Goal: Task Accomplishment & Management: Manage account settings

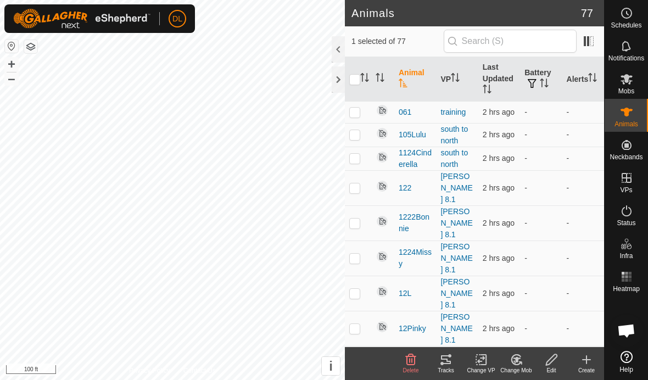
scroll to position [570, 0]
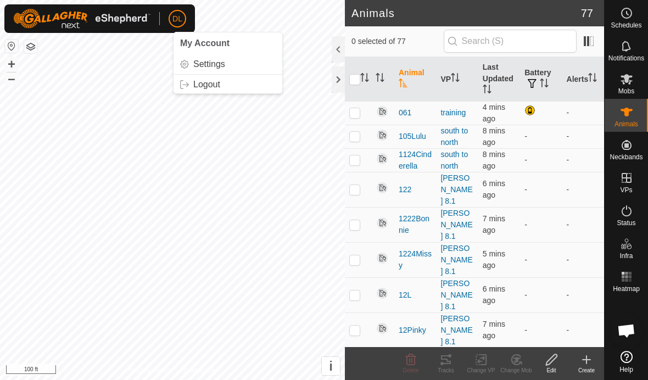
scroll to position [570, 0]
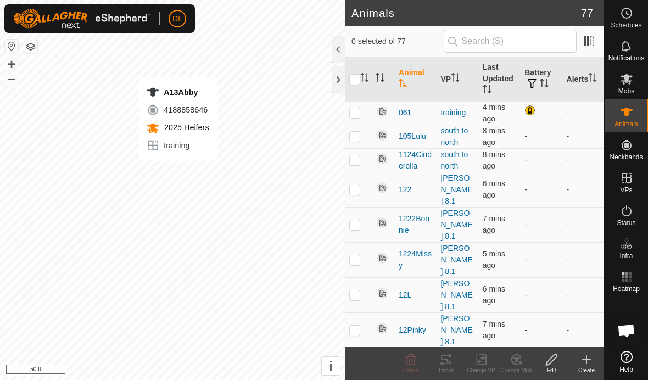
checkbox input "true"
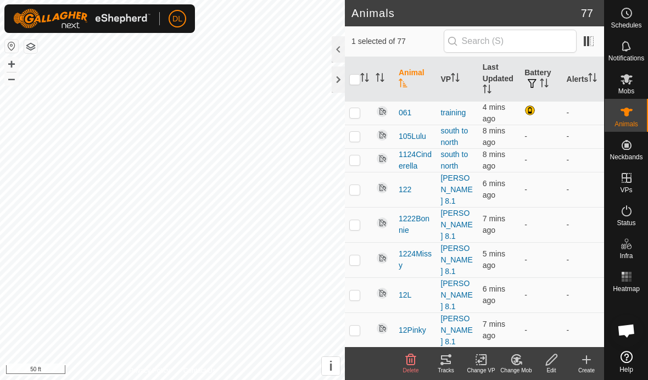
click at [447, 361] on icon at bounding box center [446, 359] width 10 height 9
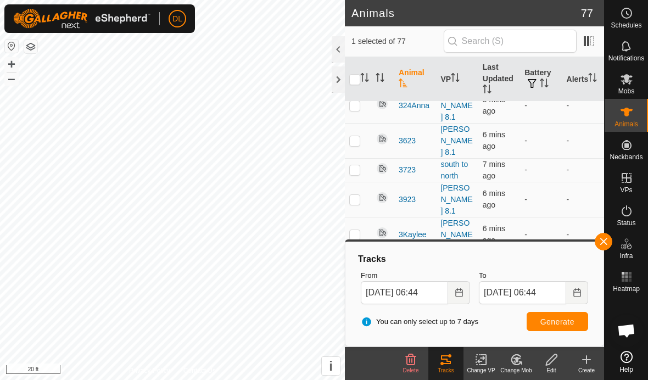
scroll to position [1432, 0]
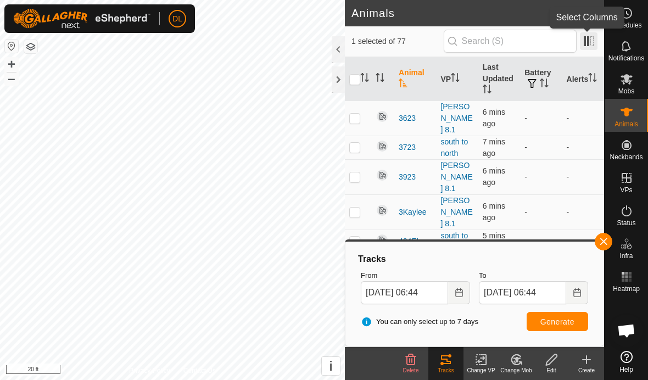
click at [586, 42] on span at bounding box center [589, 41] width 18 height 18
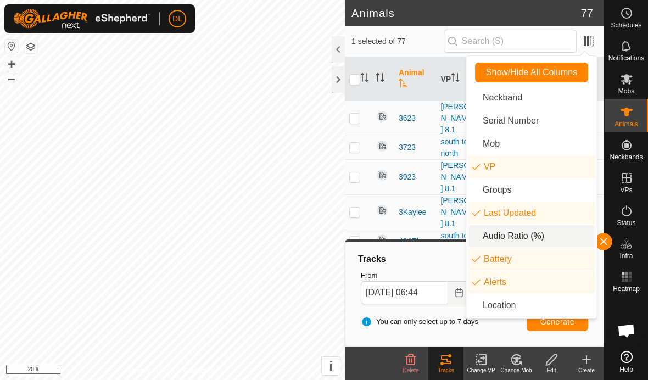
click at [516, 237] on li "Audio Ratio (%)" at bounding box center [531, 236] width 126 height 22
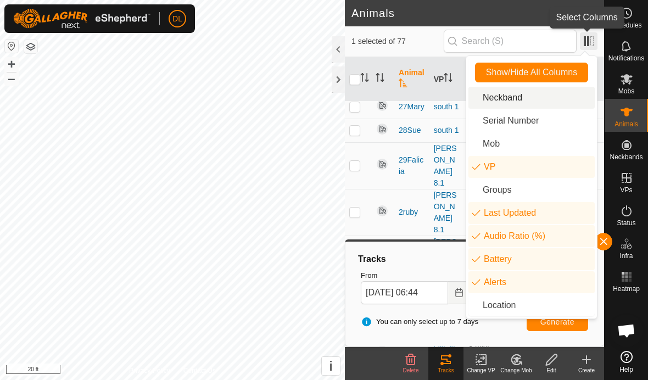
click at [588, 37] on span at bounding box center [589, 41] width 18 height 18
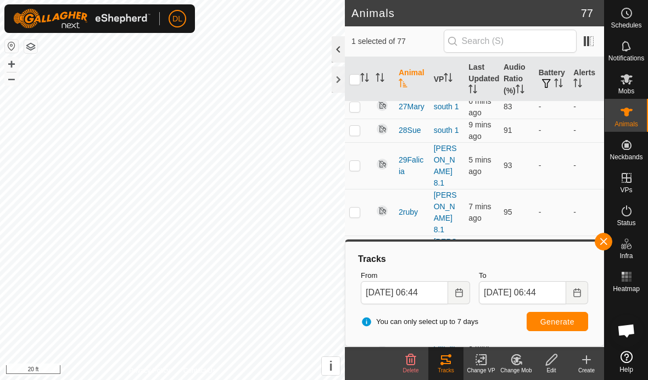
click at [338, 53] on div at bounding box center [338, 49] width 13 height 26
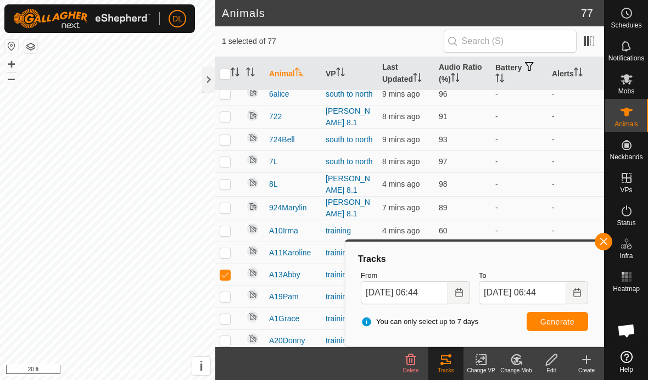
scroll to position [1289, 0]
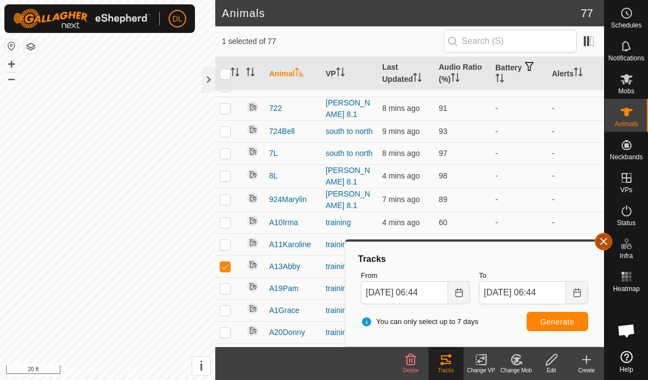
click at [605, 240] on button "button" at bounding box center [604, 242] width 18 height 18
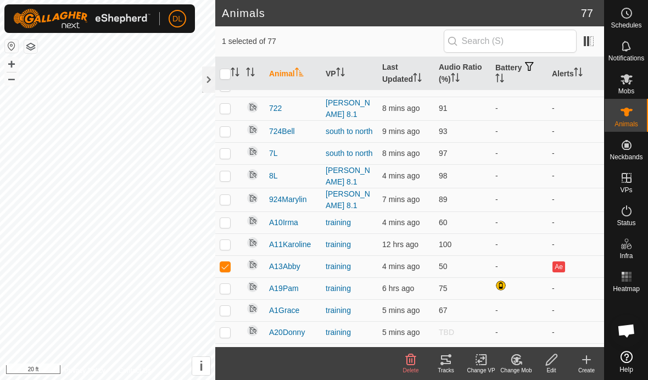
click at [628, 329] on span "Open chat" at bounding box center [626, 331] width 18 height 15
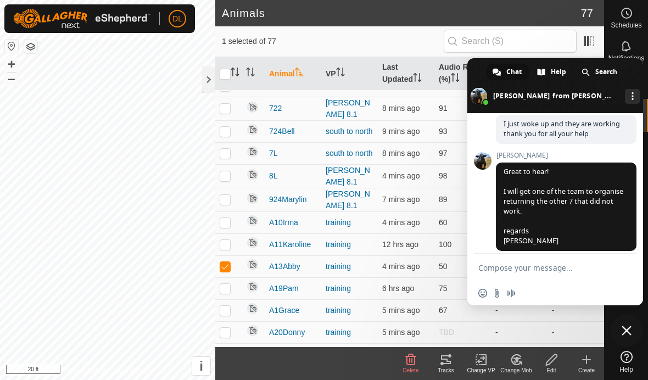
scroll to position [774, 0]
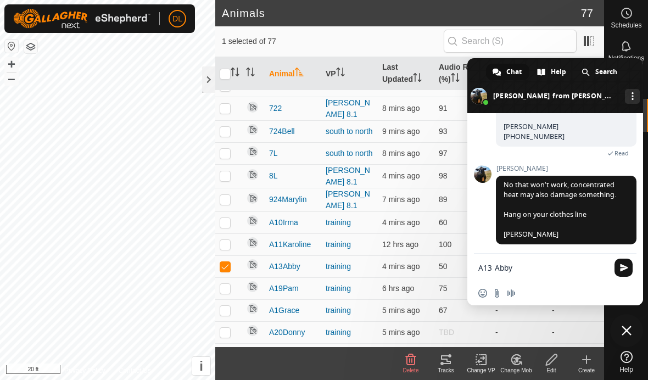
type textarea "A13 Abby"
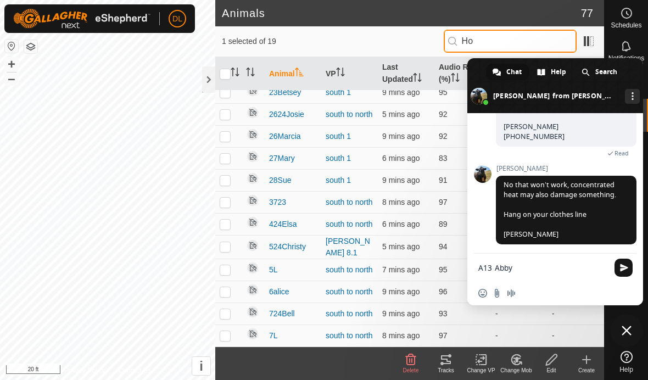
scroll to position [0, 0]
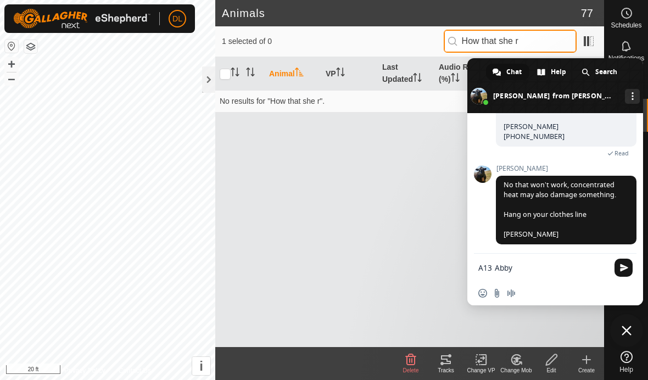
type input "How that she r"
click at [520, 266] on textarea "A13 Abby" at bounding box center [543, 268] width 130 height 10
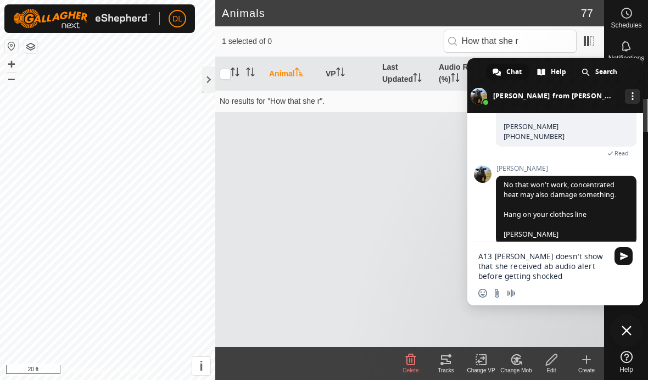
type textarea "A13 [PERSON_NAME] doesn’t show that she received ab audio alert before getting …"
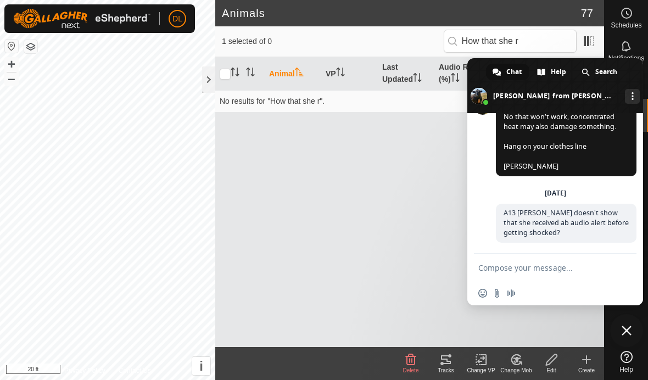
scroll to position [863, 0]
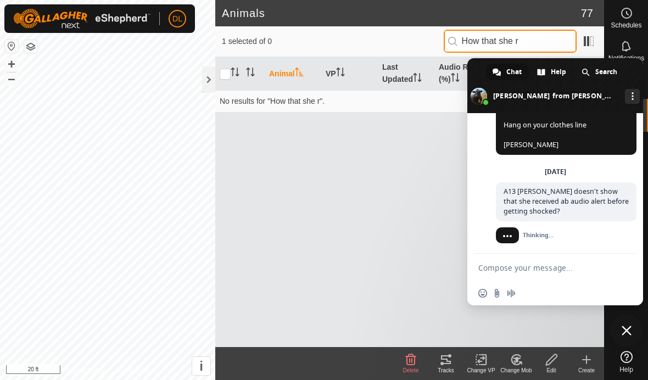
drag, startPoint x: 557, startPoint y: 42, endPoint x: 487, endPoint y: 46, distance: 70.4
click at [487, 46] on p-iconfield "How that she r" at bounding box center [510, 41] width 133 height 23
type input "H"
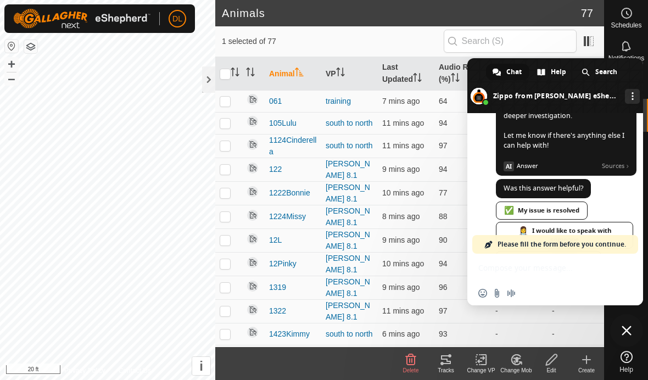
scroll to position [1566, 0]
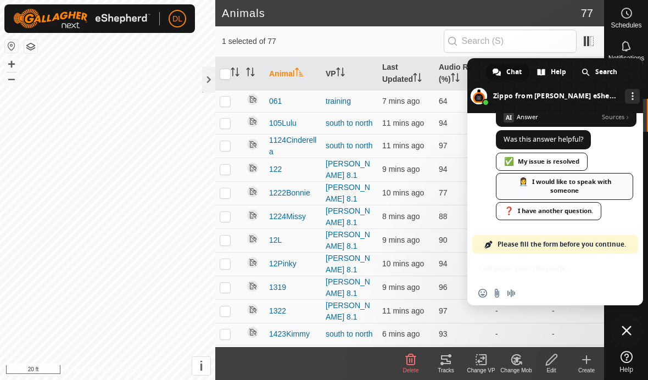
click at [551, 189] on div "👩‍⚕️ I would like to speak with someone" at bounding box center [564, 186] width 137 height 27
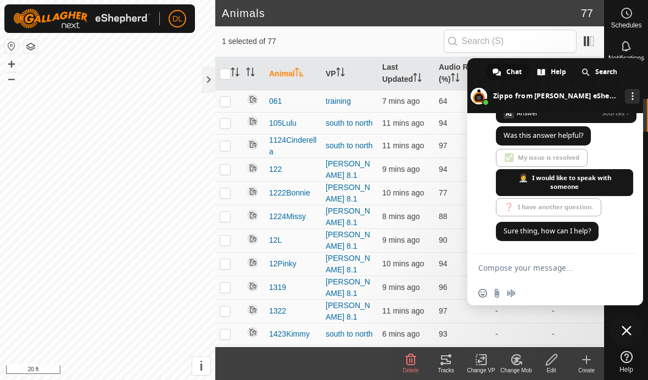
scroll to position [1571, 0]
click at [443, 363] on icon at bounding box center [446, 359] width 10 height 9
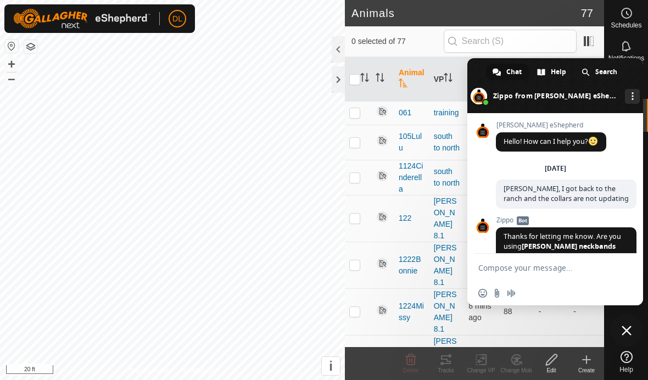
scroll to position [1571, 0]
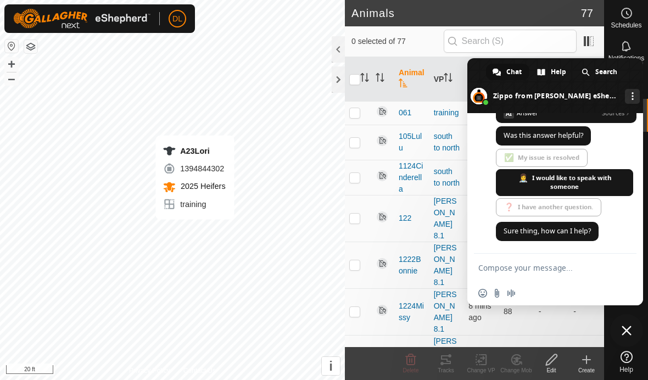
checkbox input "true"
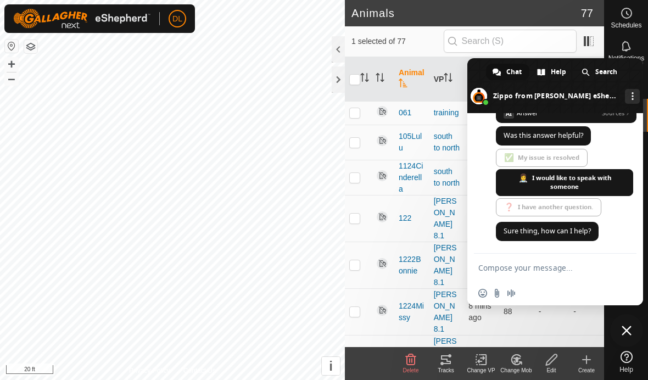
click at [446, 359] on icon at bounding box center [446, 359] width 10 height 9
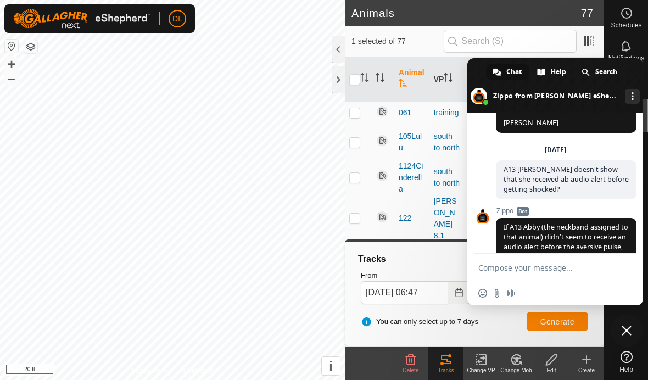
scroll to position [874, 0]
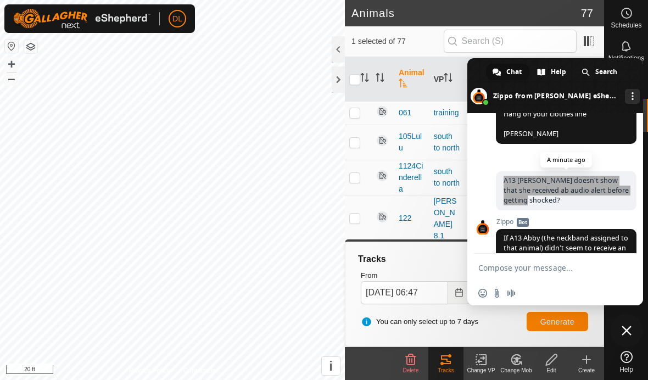
drag, startPoint x: 505, startPoint y: 178, endPoint x: 552, endPoint y: 204, distance: 54.3
click at [553, 204] on span "A13 [PERSON_NAME] doesn’t show that she received ab audio alert before getting …" at bounding box center [566, 190] width 141 height 39
copy span "A13 [PERSON_NAME] doesn’t show that she received ab audio alert before getting …"
click at [497, 271] on textarea "Compose your message..." at bounding box center [543, 268] width 130 height 10
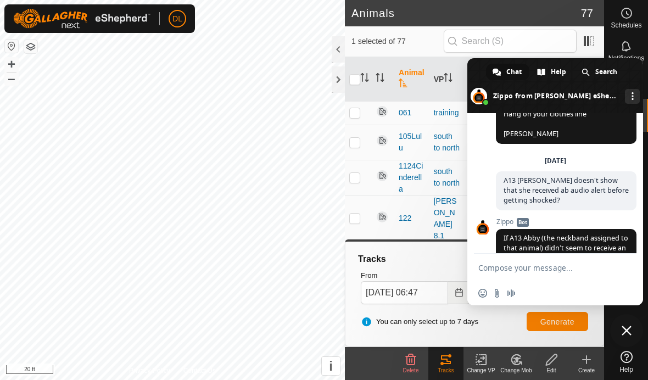
paste textarea "A13 [PERSON_NAME] doesn’t show that she received ab audio alert before getting …"
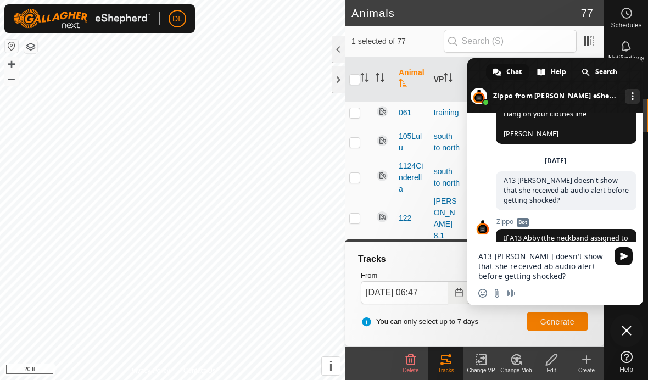
type textarea "A13 [PERSON_NAME] doesn’t show that she received ab audio alert before getting …"
click at [621, 255] on span "Send" at bounding box center [624, 256] width 8 height 8
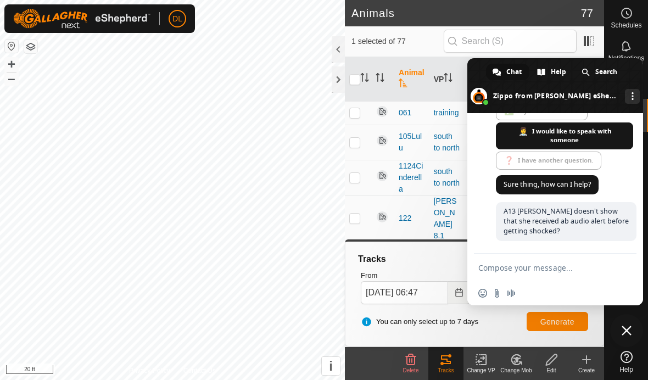
scroll to position [1619, 0]
checkbox input "false"
checkbox input "true"
click at [548, 322] on span "Generate" at bounding box center [557, 321] width 34 height 9
click at [475, 68] on span at bounding box center [555, 85] width 176 height 55
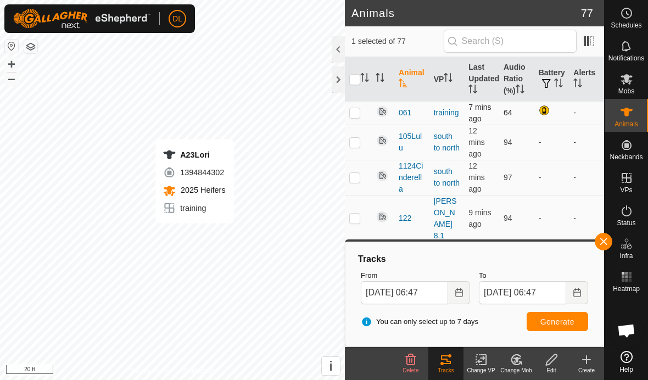
checkbox input "true"
checkbox input "false"
checkbox input "true"
checkbox input "false"
click at [549, 318] on span "Generate" at bounding box center [557, 321] width 34 height 9
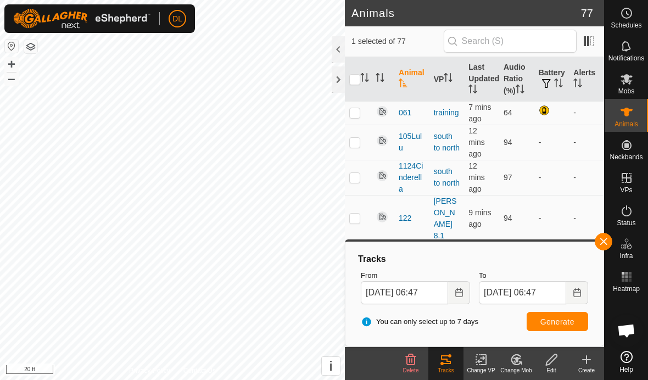
checkbox input "false"
click at [559, 323] on span "Generate" at bounding box center [557, 321] width 34 height 9
checkbox input "false"
checkbox input "true"
click at [547, 318] on span "Generate" at bounding box center [557, 321] width 34 height 9
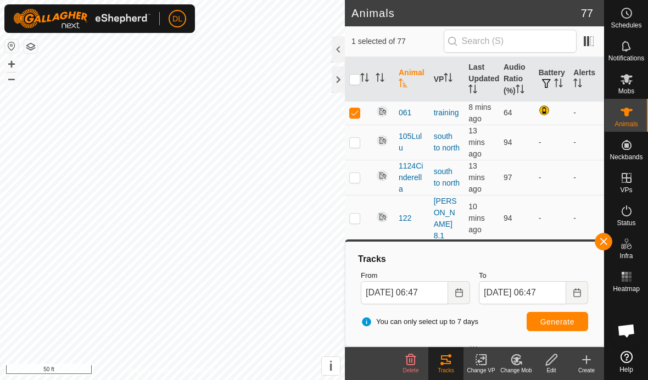
checkbox input "true"
checkbox input "false"
click at [555, 322] on span "Generate" at bounding box center [557, 321] width 34 height 9
checkbox input "false"
checkbox input "true"
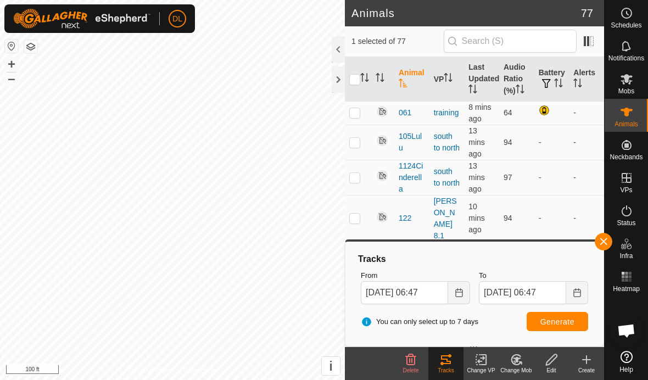
click at [567, 322] on span "Generate" at bounding box center [557, 321] width 34 height 9
checkbox input "true"
checkbox input "false"
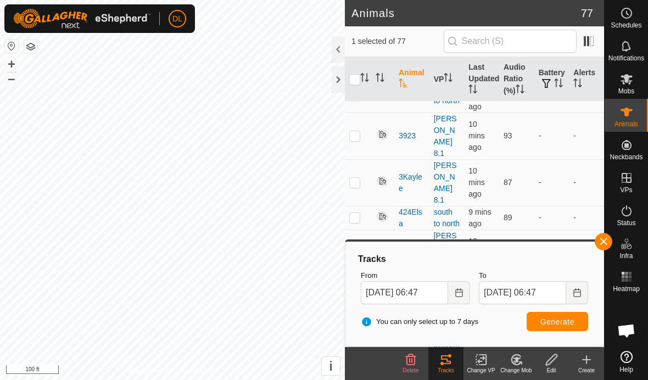
scroll to position [1961, 0]
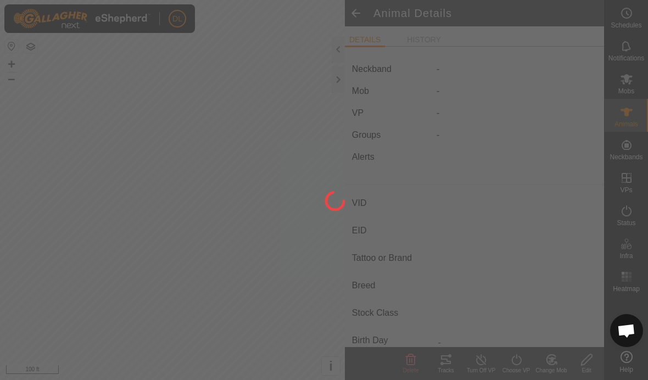
type input "A13Abby"
type input "-"
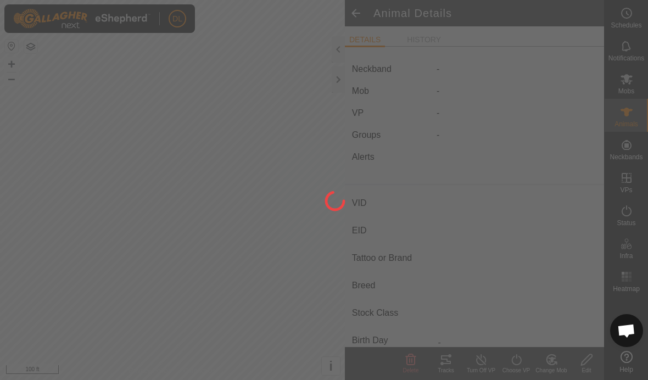
type input "0 kg"
type input "-"
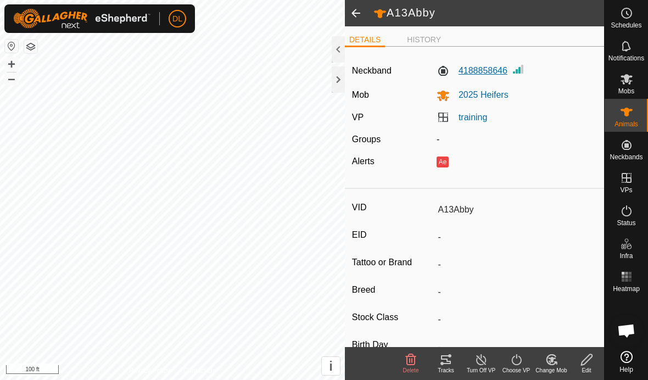
click at [481, 72] on label "4188858646" at bounding box center [471, 70] width 71 height 13
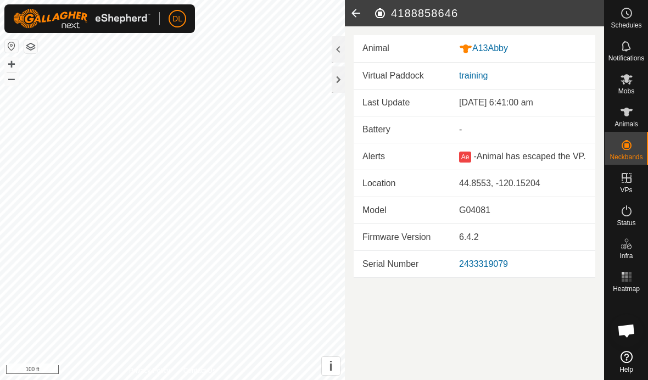
click at [630, 332] on span "Open chat" at bounding box center [626, 331] width 18 height 15
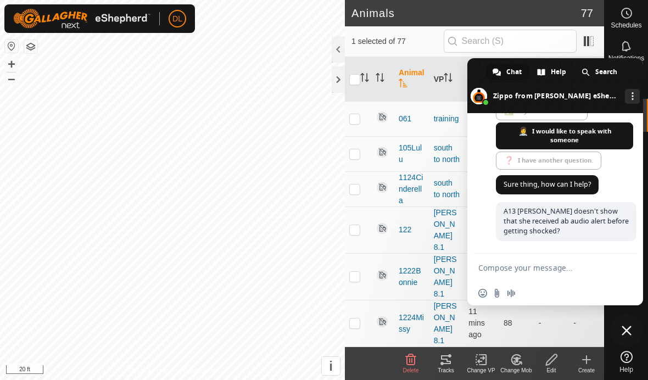
click at [444, 360] on icon at bounding box center [445, 359] width 13 height 13
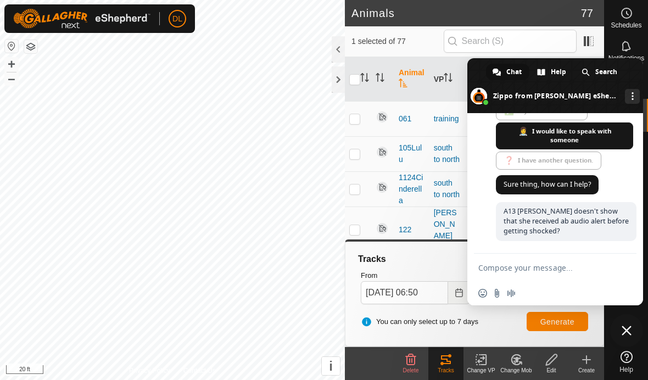
checkbox input "false"
checkbox input "true"
click at [551, 321] on span "Generate" at bounding box center [557, 321] width 34 height 9
click at [478, 72] on span at bounding box center [555, 85] width 176 height 55
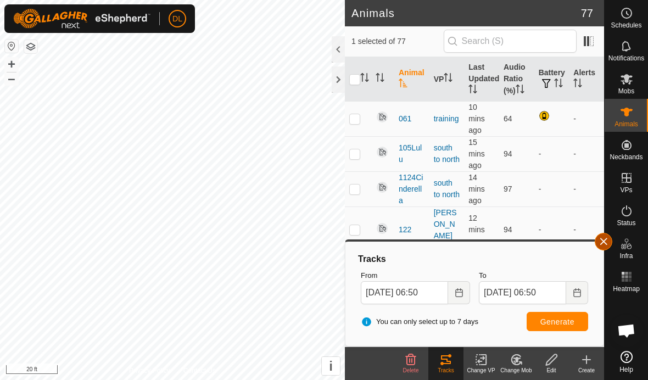
click at [601, 243] on button "button" at bounding box center [604, 242] width 18 height 18
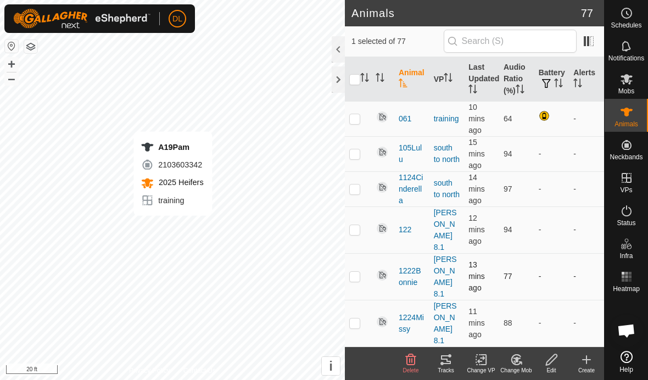
checkbox input "true"
checkbox input "false"
click at [446, 367] on div "Tracks" at bounding box center [445, 370] width 35 height 8
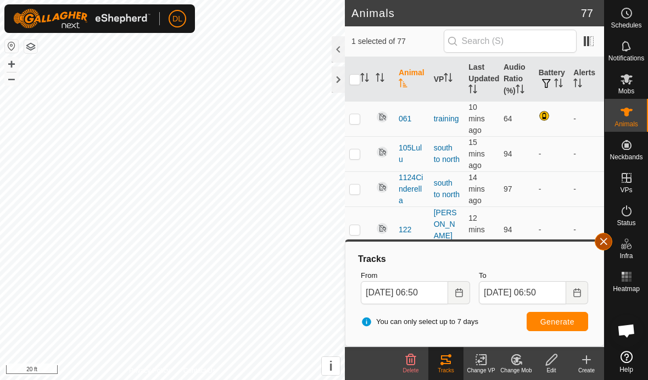
click at [603, 239] on button "button" at bounding box center [604, 242] width 18 height 18
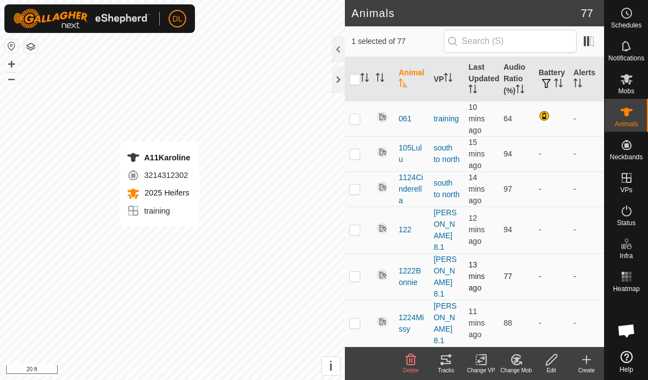
checkbox input "true"
checkbox input "false"
click at [448, 361] on icon at bounding box center [446, 359] width 10 height 9
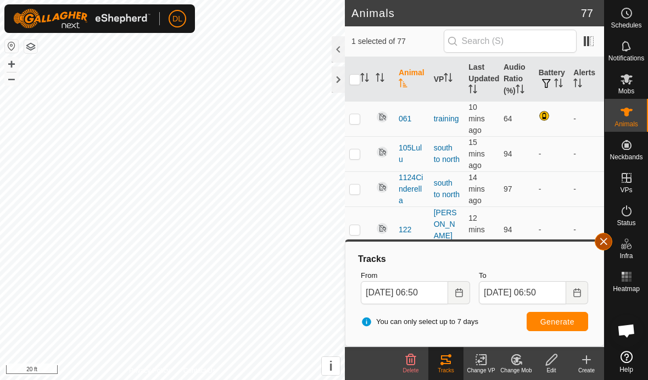
click at [607, 241] on button "button" at bounding box center [604, 242] width 18 height 18
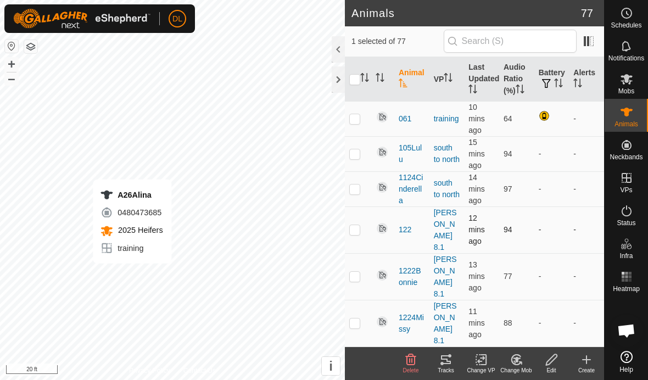
checkbox input "false"
checkbox input "true"
click at [445, 366] on div "Tracks" at bounding box center [445, 370] width 35 height 8
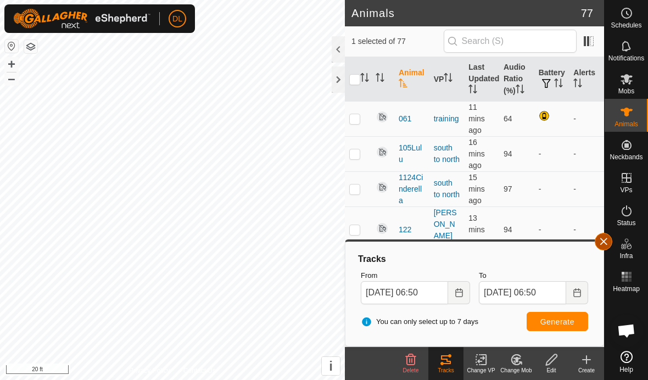
click at [604, 245] on button "button" at bounding box center [604, 242] width 18 height 18
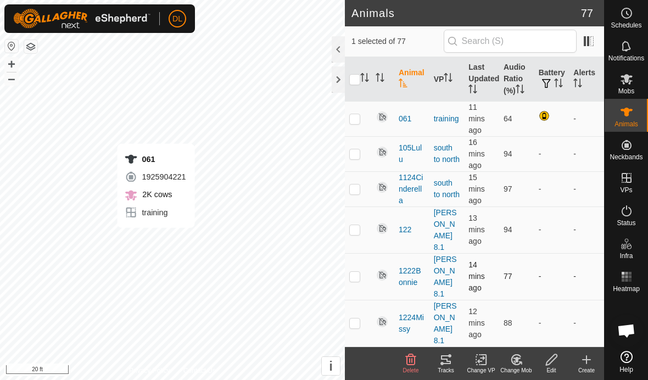
checkbox input "true"
checkbox input "false"
click at [445, 361] on icon at bounding box center [445, 359] width 13 height 13
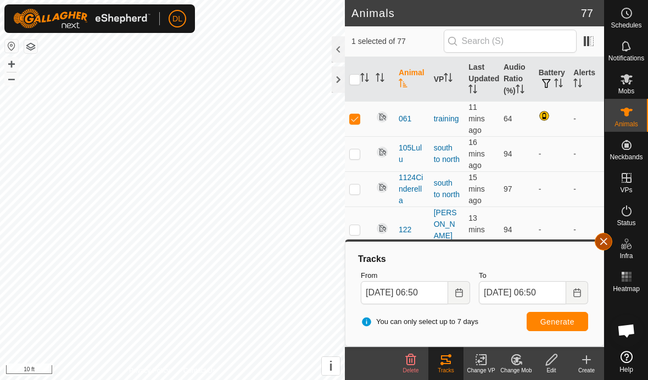
click at [604, 241] on button "button" at bounding box center [604, 242] width 18 height 18
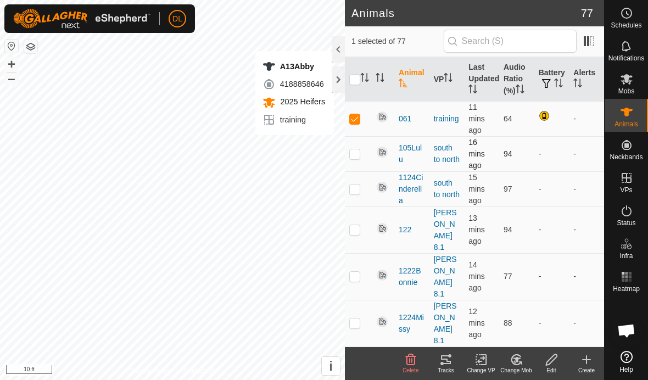
checkbox input "false"
click at [447, 362] on icon at bounding box center [445, 359] width 13 height 13
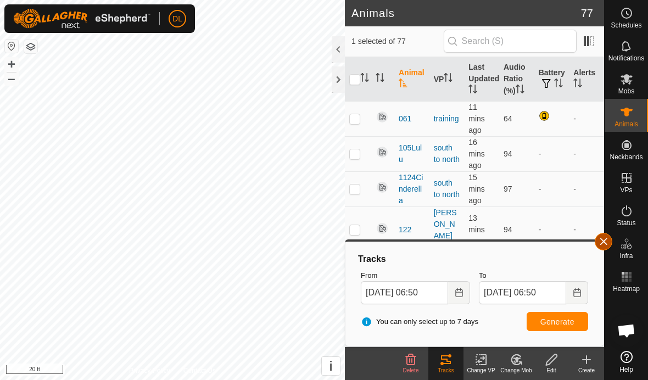
click at [604, 241] on button "button" at bounding box center [604, 242] width 18 height 18
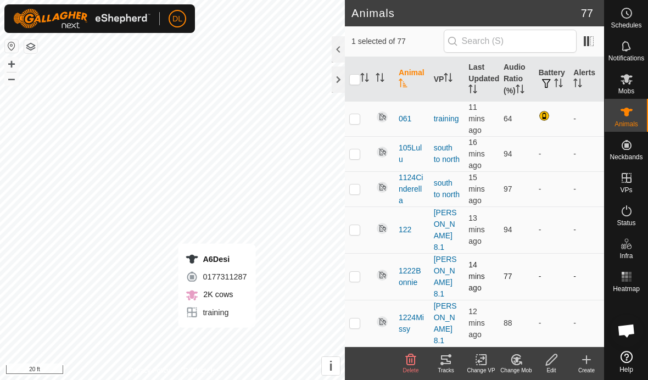
checkbox input "false"
checkbox input "true"
click at [444, 364] on icon at bounding box center [445, 359] width 13 height 13
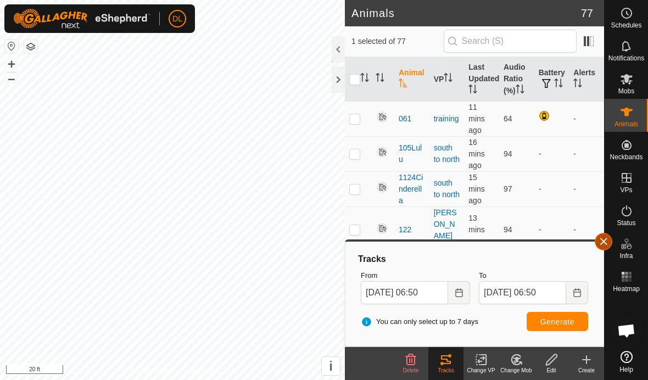
click at [603, 241] on button "button" at bounding box center [604, 242] width 18 height 18
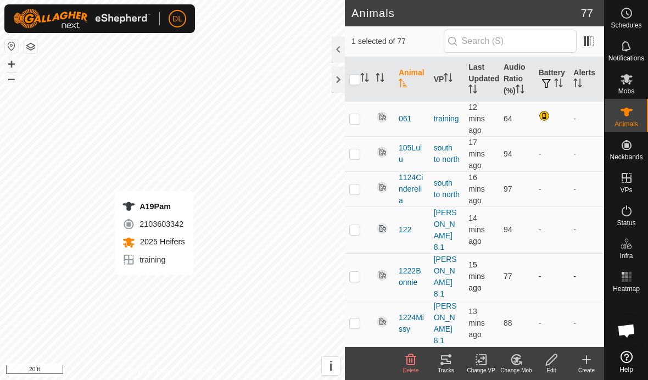
checkbox input "true"
checkbox input "false"
click at [442, 359] on icon at bounding box center [446, 359] width 10 height 9
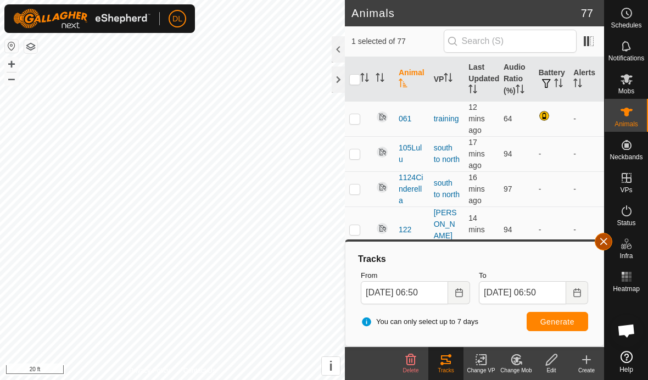
click at [605, 248] on button "button" at bounding box center [604, 242] width 18 height 18
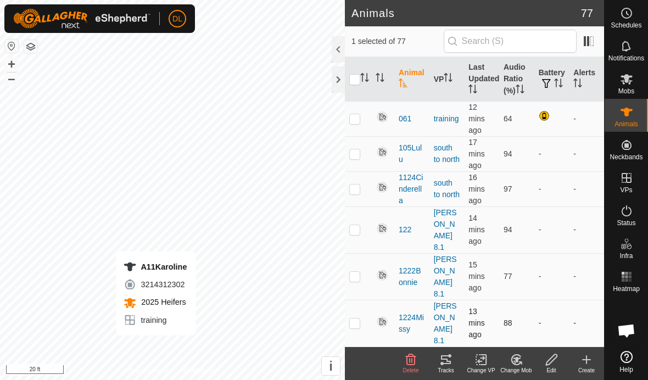
checkbox input "true"
checkbox input "false"
click at [449, 362] on icon at bounding box center [445, 359] width 13 height 13
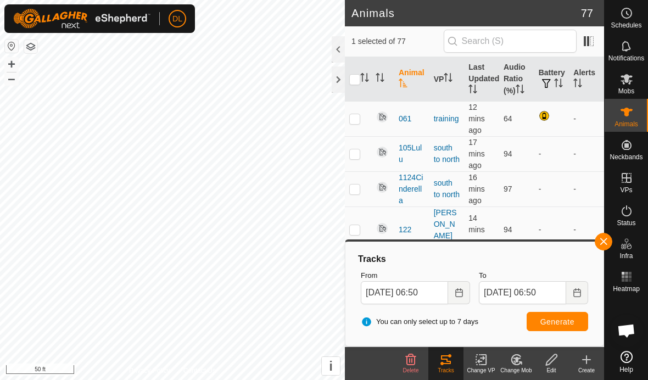
checkbox input "false"
checkbox input "true"
click at [544, 321] on span "Generate" at bounding box center [557, 321] width 34 height 9
click at [604, 242] on button "button" at bounding box center [604, 242] width 18 height 18
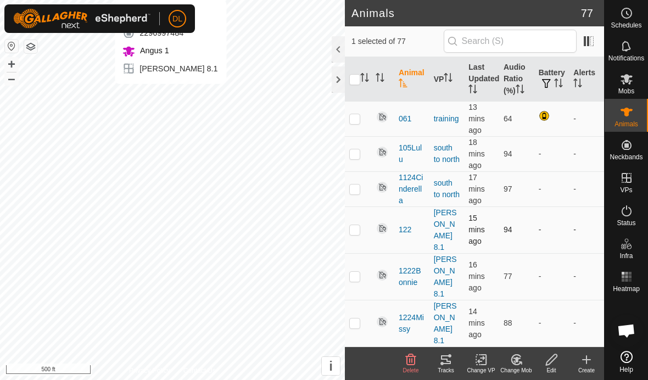
checkbox input "true"
checkbox input "false"
click at [446, 366] on div "Tracks" at bounding box center [445, 370] width 35 height 8
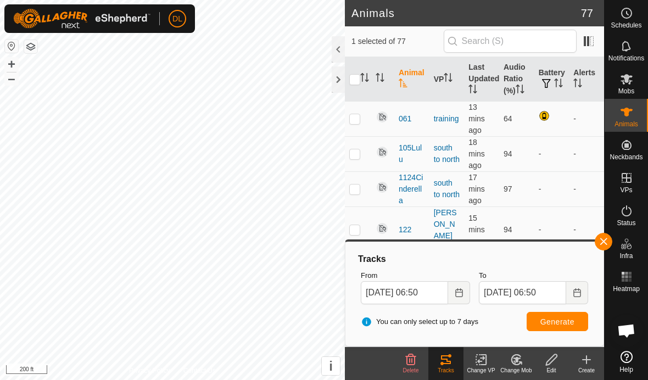
checkbox input "true"
checkbox input "false"
click at [556, 322] on span "Generate" at bounding box center [557, 321] width 34 height 9
click at [607, 243] on button "button" at bounding box center [604, 242] width 18 height 18
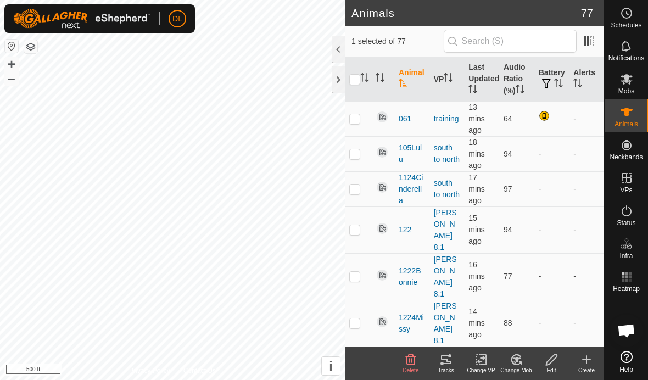
click at [607, 243] on es-menu-bar "Schedules Notifications Mobs Animals Neckbands VPs Status Infra Heatmap Help Wa…" at bounding box center [626, 190] width 44 height 380
click at [633, 332] on span "Open chat" at bounding box center [626, 331] width 18 height 15
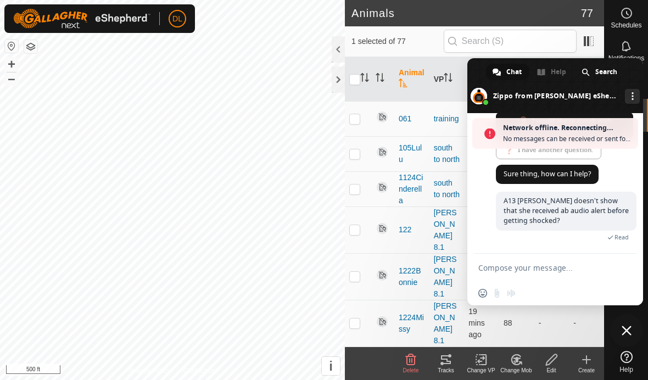
scroll to position [1619, 0]
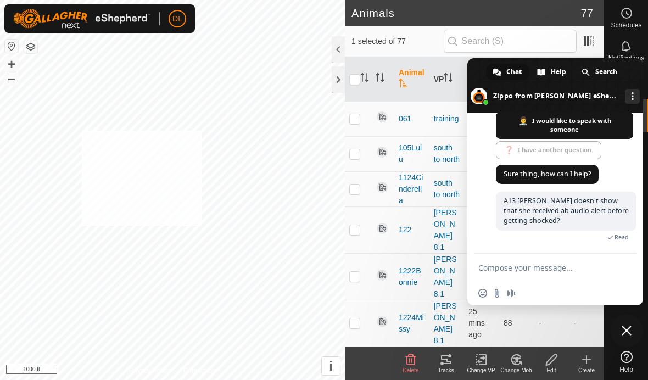
checkbox input "true"
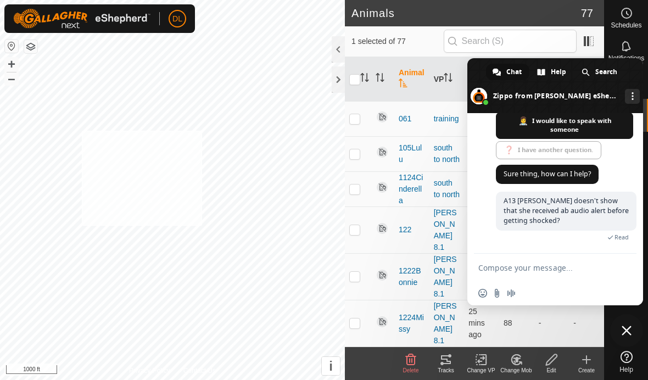
checkbox input "true"
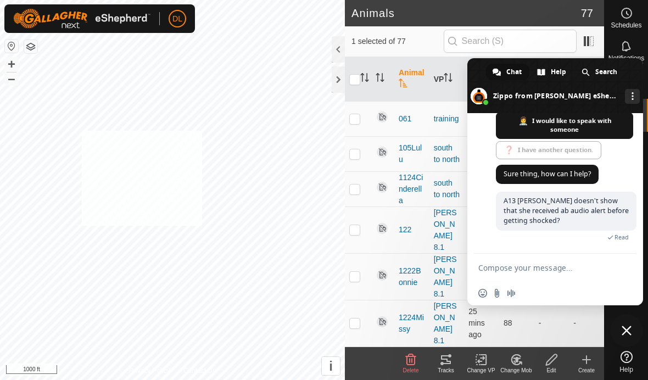
checkbox input "true"
click at [483, 365] on icon at bounding box center [483, 360] width 5 height 10
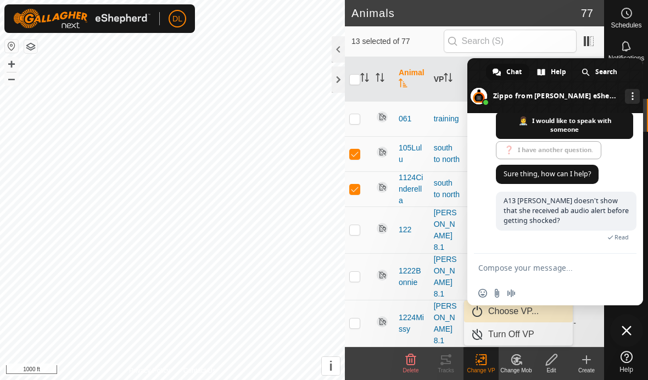
click at [492, 316] on link "Choose VP..." at bounding box center [518, 311] width 109 height 22
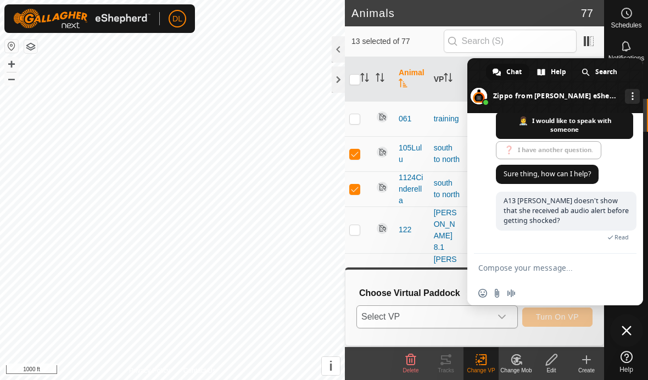
click at [443, 317] on span "Select VP" at bounding box center [424, 317] width 134 height 22
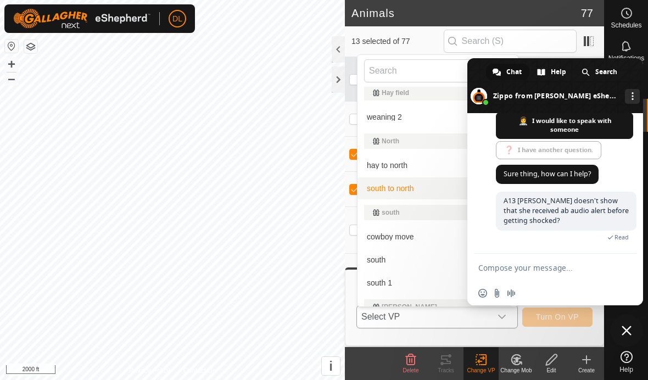
scroll to position [127, 0]
click at [385, 281] on li "south 1 151.87 ac" at bounding box center [437, 282] width 160 height 22
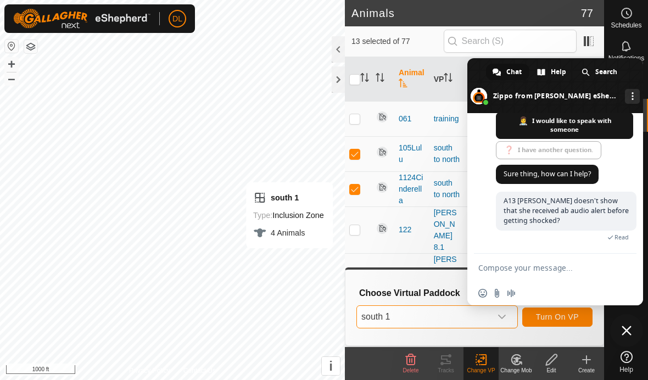
click at [555, 322] on button "Turn On VP" at bounding box center [557, 316] width 70 height 19
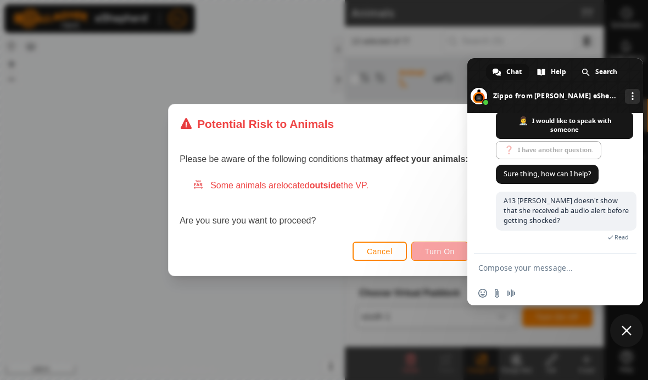
click at [433, 251] on span "Turn On" at bounding box center [440, 251] width 30 height 9
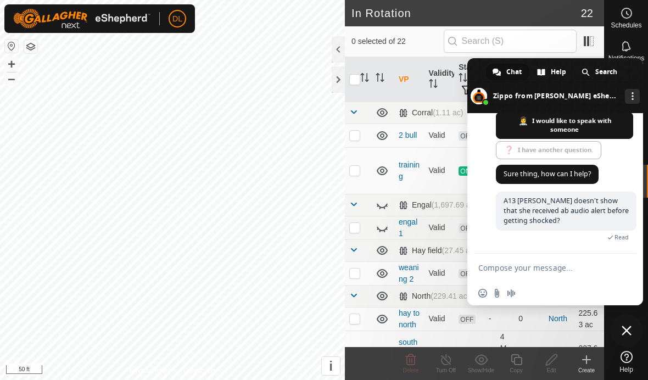
click at [479, 71] on span at bounding box center [555, 85] width 176 height 55
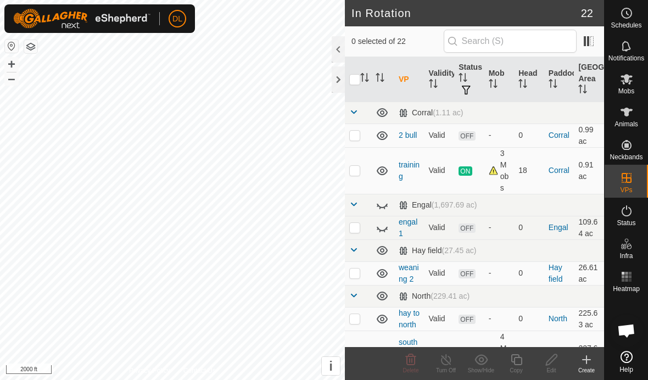
click at [620, 327] on span "Open chat" at bounding box center [626, 331] width 18 height 15
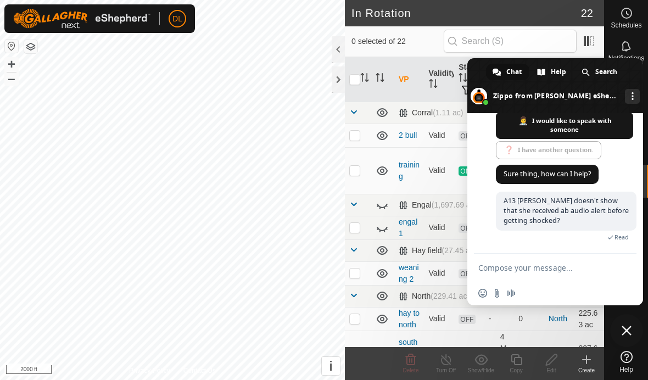
scroll to position [1619, 0]
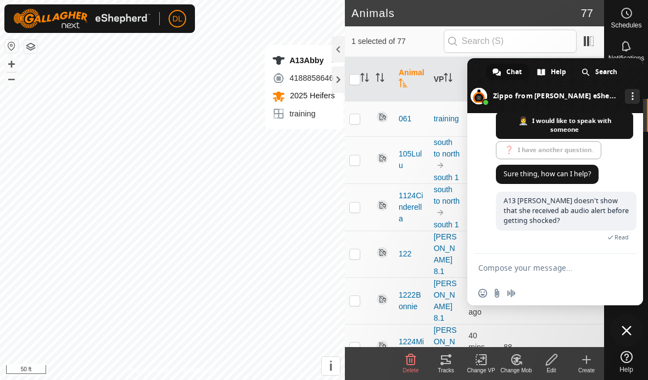
click at [443, 365] on icon at bounding box center [441, 363] width 3 height 3
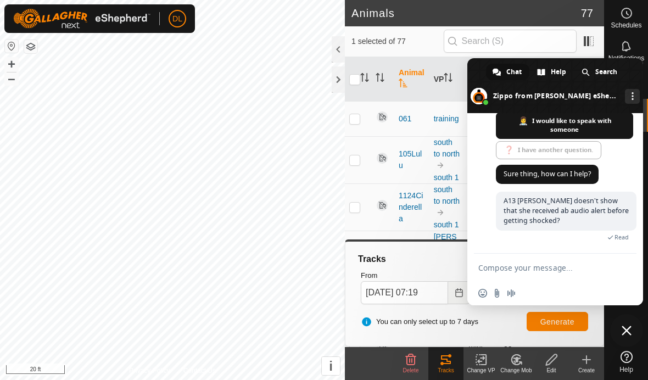
click at [482, 65] on span at bounding box center [555, 85] width 176 height 55
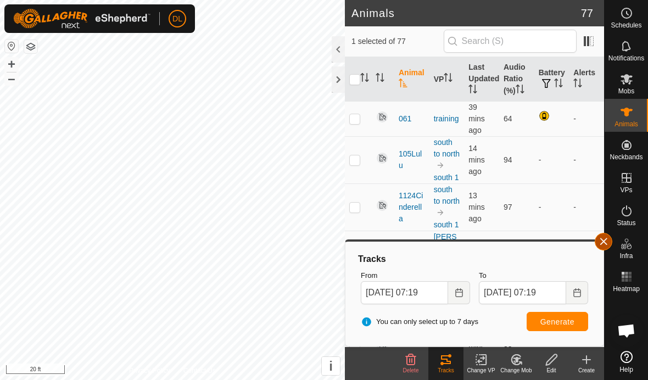
click at [607, 243] on button "button" at bounding box center [604, 242] width 18 height 18
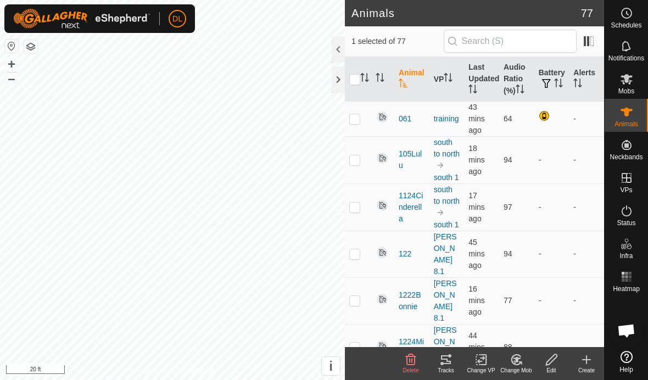
click at [620, 328] on span "Open chat" at bounding box center [626, 331] width 18 height 15
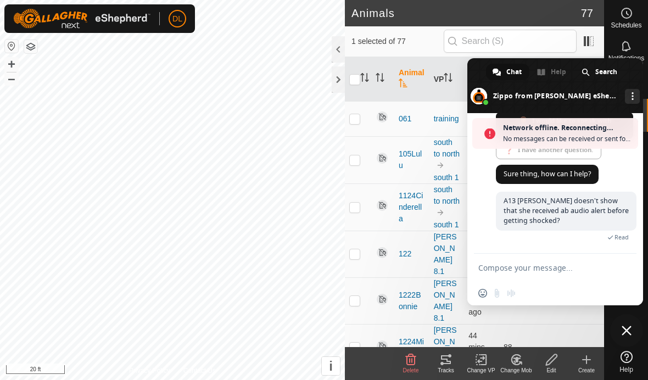
scroll to position [1619, 0]
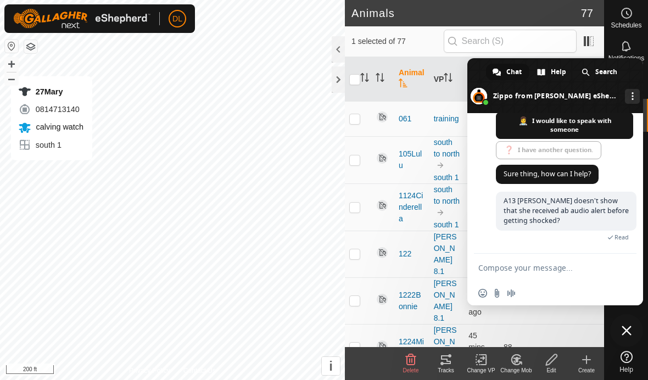
checkbox input "true"
checkbox input "false"
click at [446, 363] on icon at bounding box center [446, 359] width 10 height 9
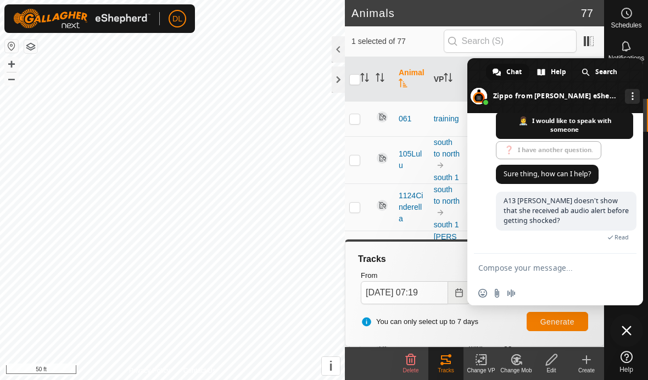
click at [477, 76] on span at bounding box center [555, 85] width 176 height 55
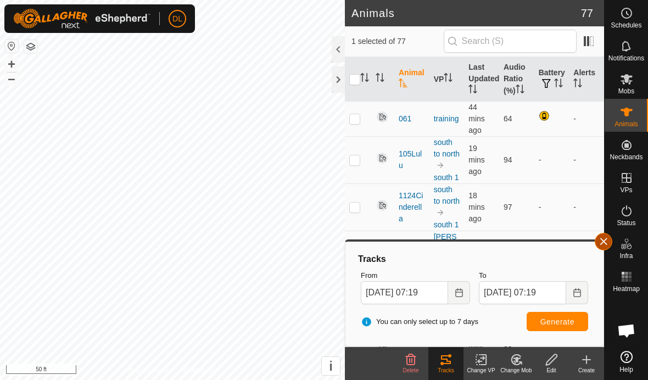
click at [608, 241] on button "button" at bounding box center [604, 242] width 18 height 18
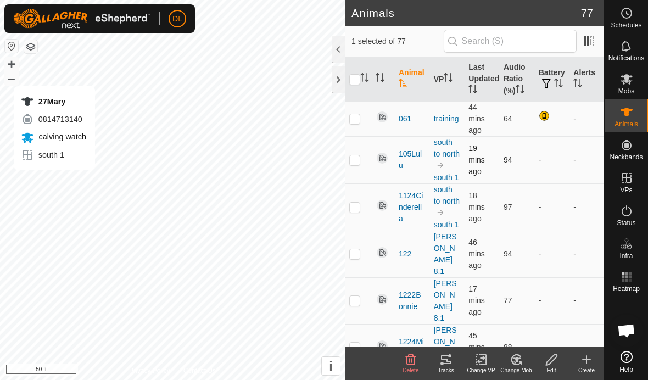
checkbox input "false"
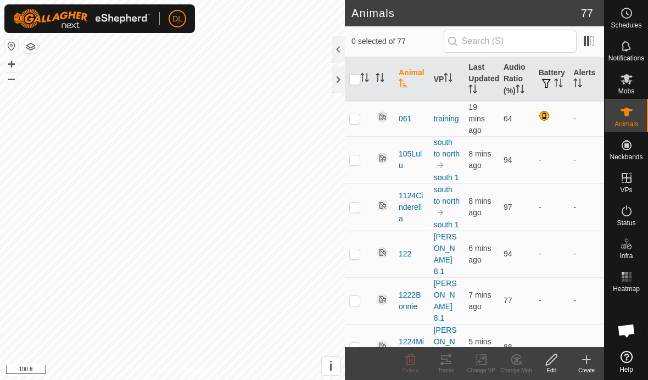
click at [620, 333] on span "Open chat" at bounding box center [626, 331] width 18 height 15
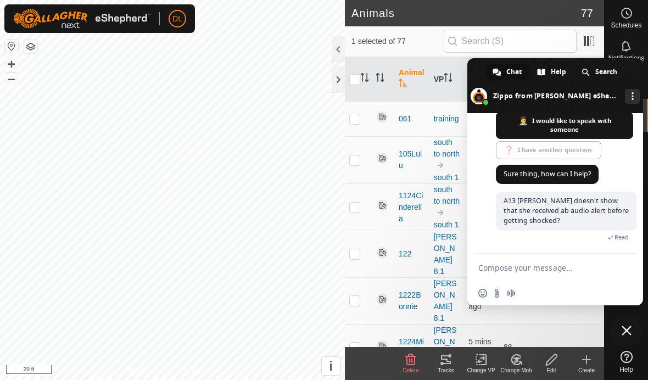
click at [444, 366] on div "Tracks" at bounding box center [445, 370] width 35 height 8
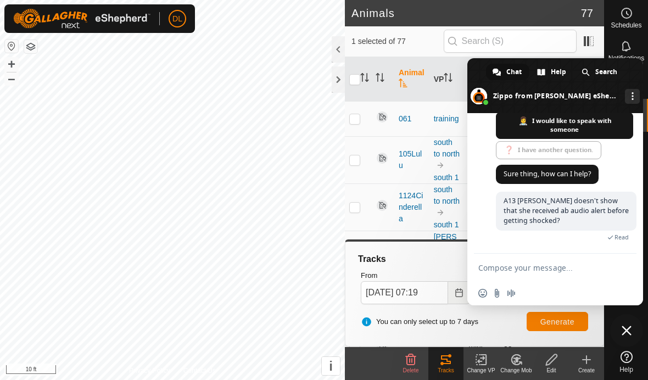
click at [475, 65] on span at bounding box center [555, 85] width 176 height 55
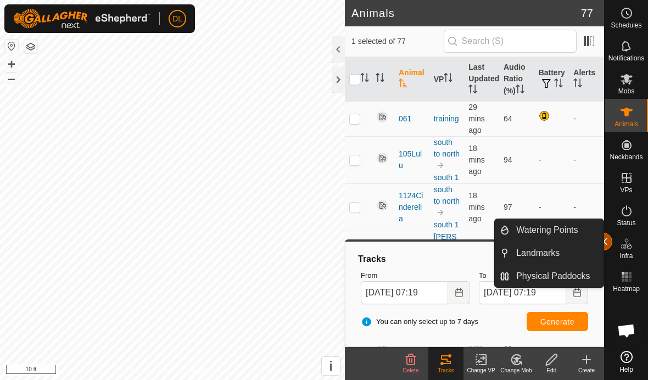
click at [606, 236] on button "button" at bounding box center [604, 242] width 18 height 18
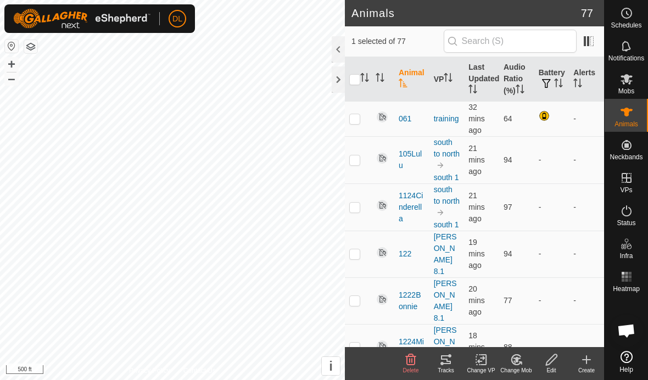
click at [622, 333] on span "Open chat" at bounding box center [626, 331] width 18 height 15
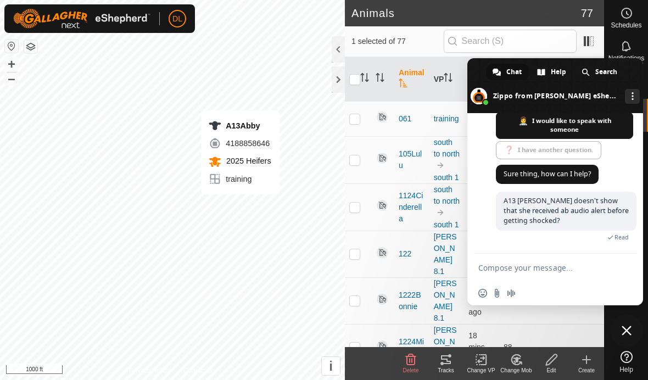
checkbox input "false"
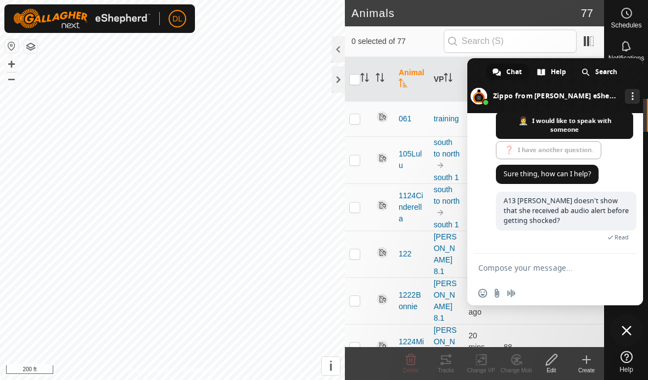
click at [478, 69] on span at bounding box center [555, 85] width 176 height 55
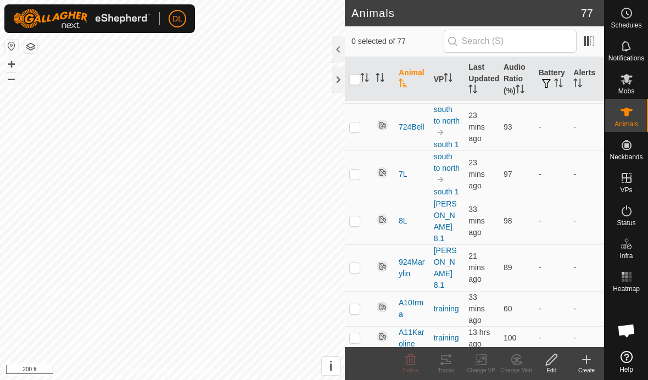
scroll to position [2583, 0]
click at [621, 328] on span "Open chat" at bounding box center [626, 331] width 18 height 15
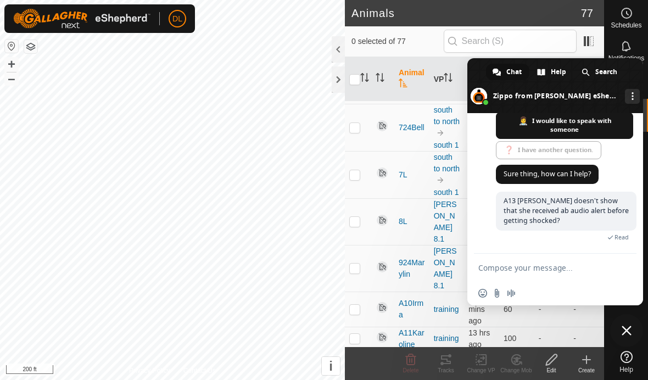
scroll to position [1619, 0]
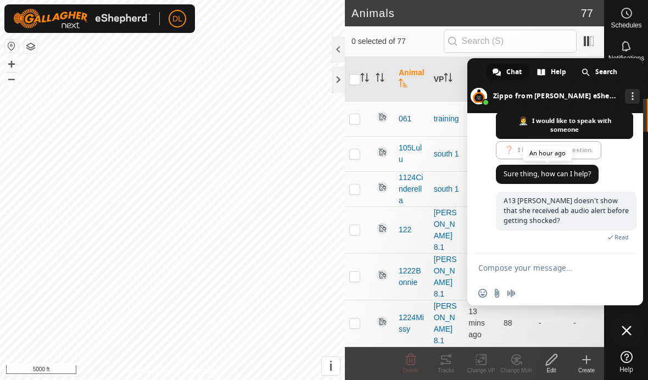
scroll to position [1619, 0]
checkbox input "true"
click at [442, 361] on icon at bounding box center [445, 359] width 13 height 13
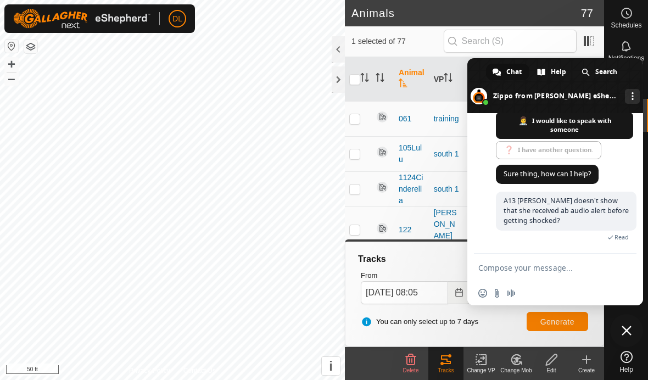
click at [478, 75] on span at bounding box center [555, 85] width 176 height 55
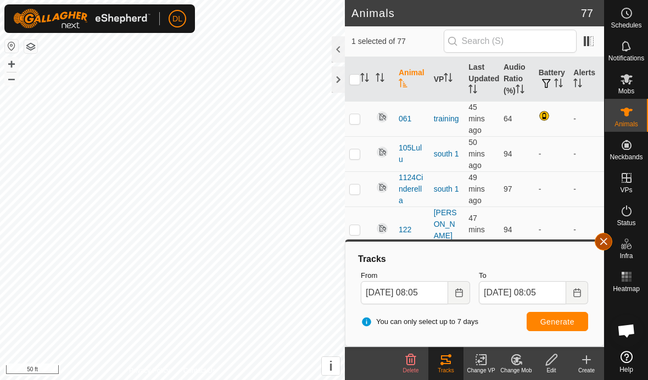
click at [606, 243] on button "button" at bounding box center [604, 242] width 18 height 18
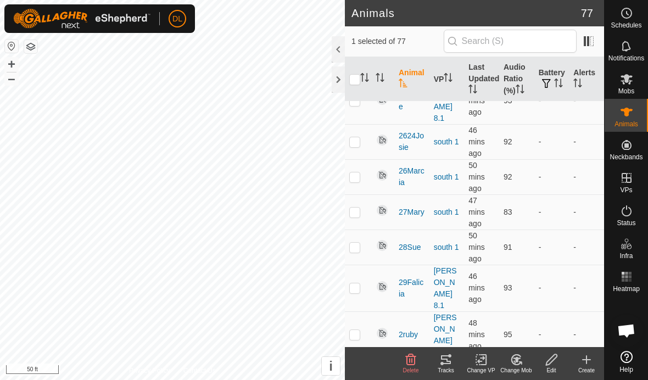
scroll to position [1401, 0]
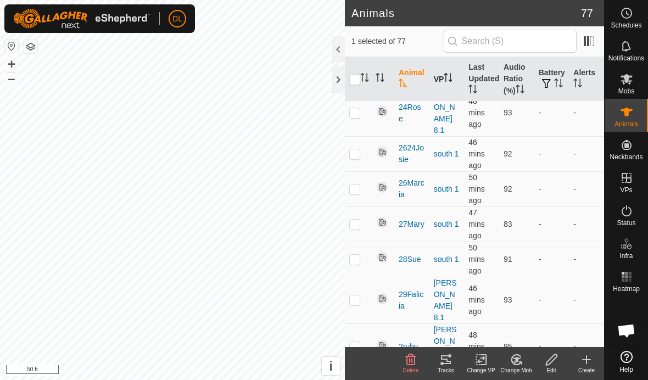
click at [449, 75] on icon "Activate to sort" at bounding box center [448, 77] width 9 height 9
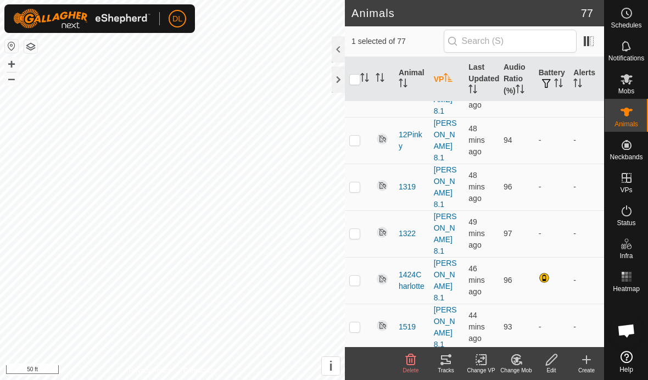
scroll to position [0, 0]
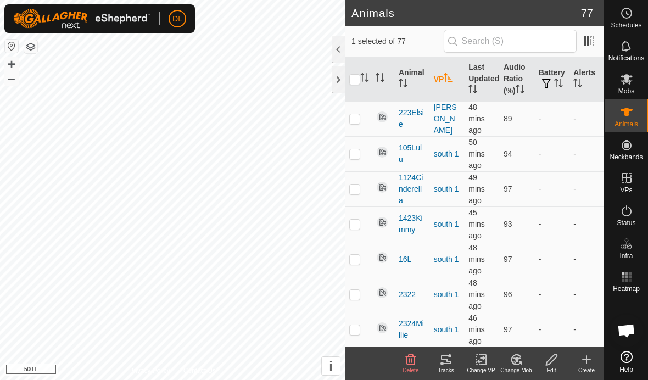
checkbox input "false"
click at [443, 357] on icon at bounding box center [445, 359] width 13 height 13
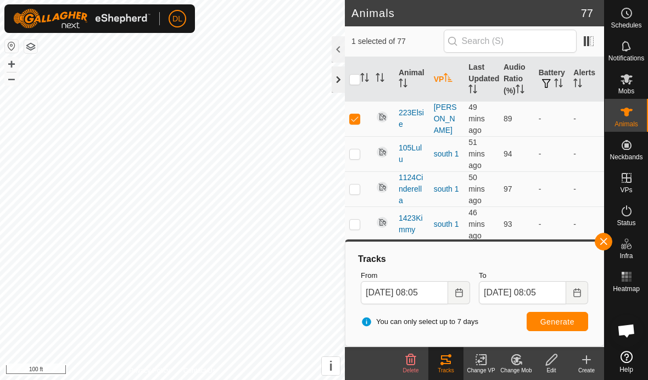
click at [337, 81] on div at bounding box center [338, 79] width 13 height 26
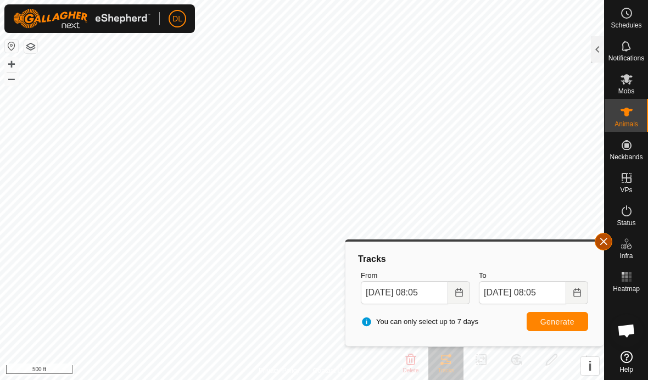
click at [597, 237] on button "button" at bounding box center [604, 242] width 18 height 18
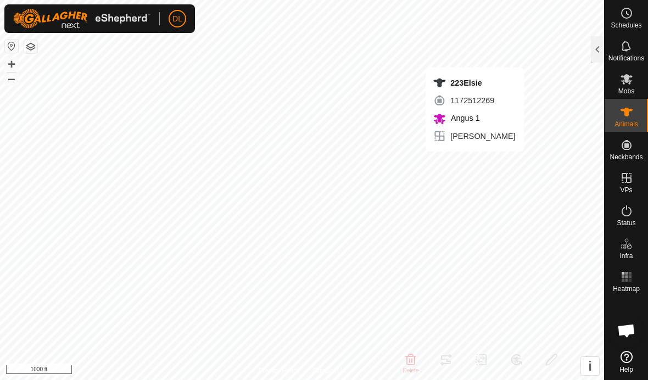
checkbox input "false"
